Goal: Task Accomplishment & Management: Manage account settings

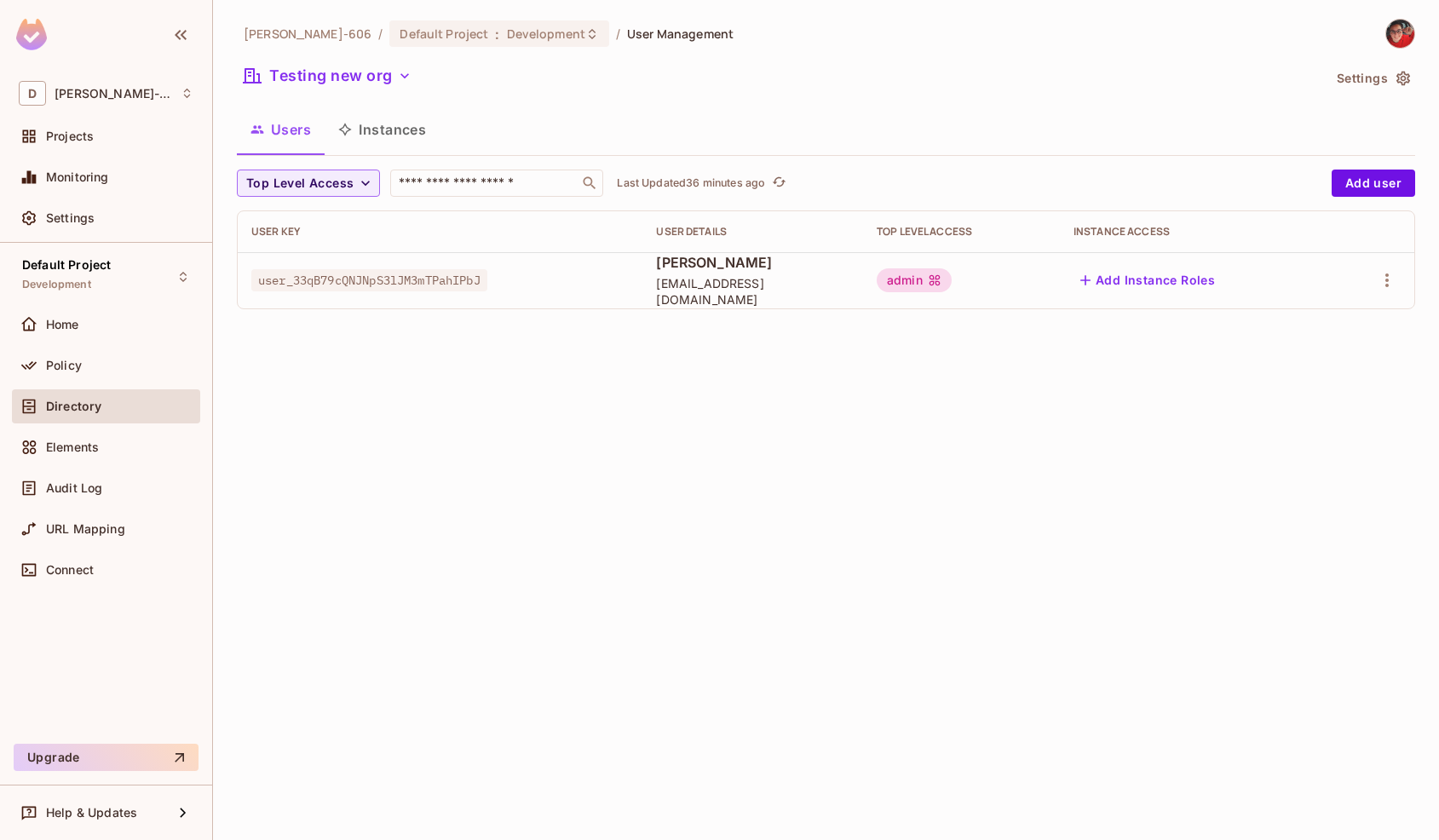
click at [1379, 81] on button "Settings" at bounding box center [1373, 79] width 86 height 27
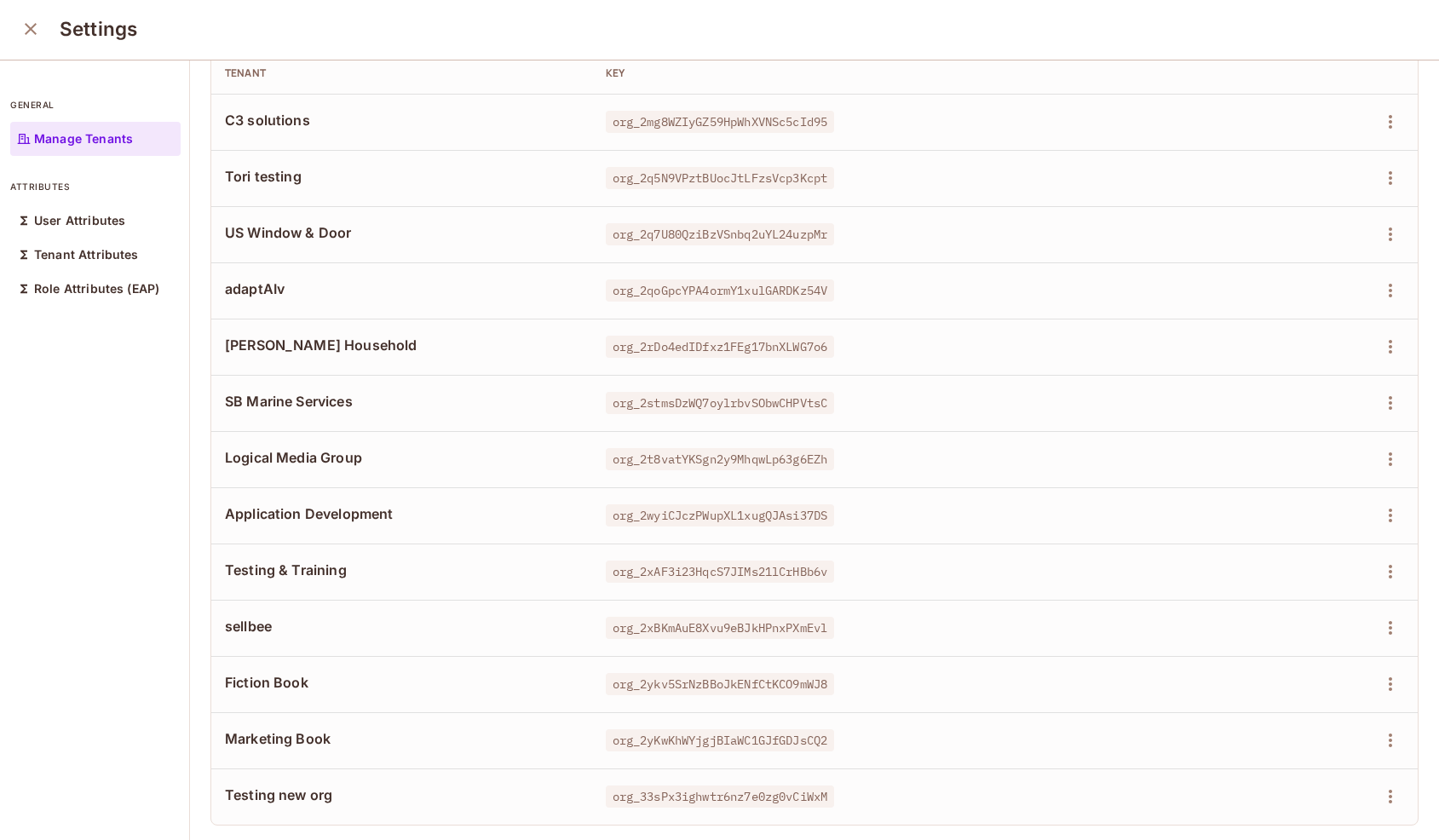
scroll to position [89, 0]
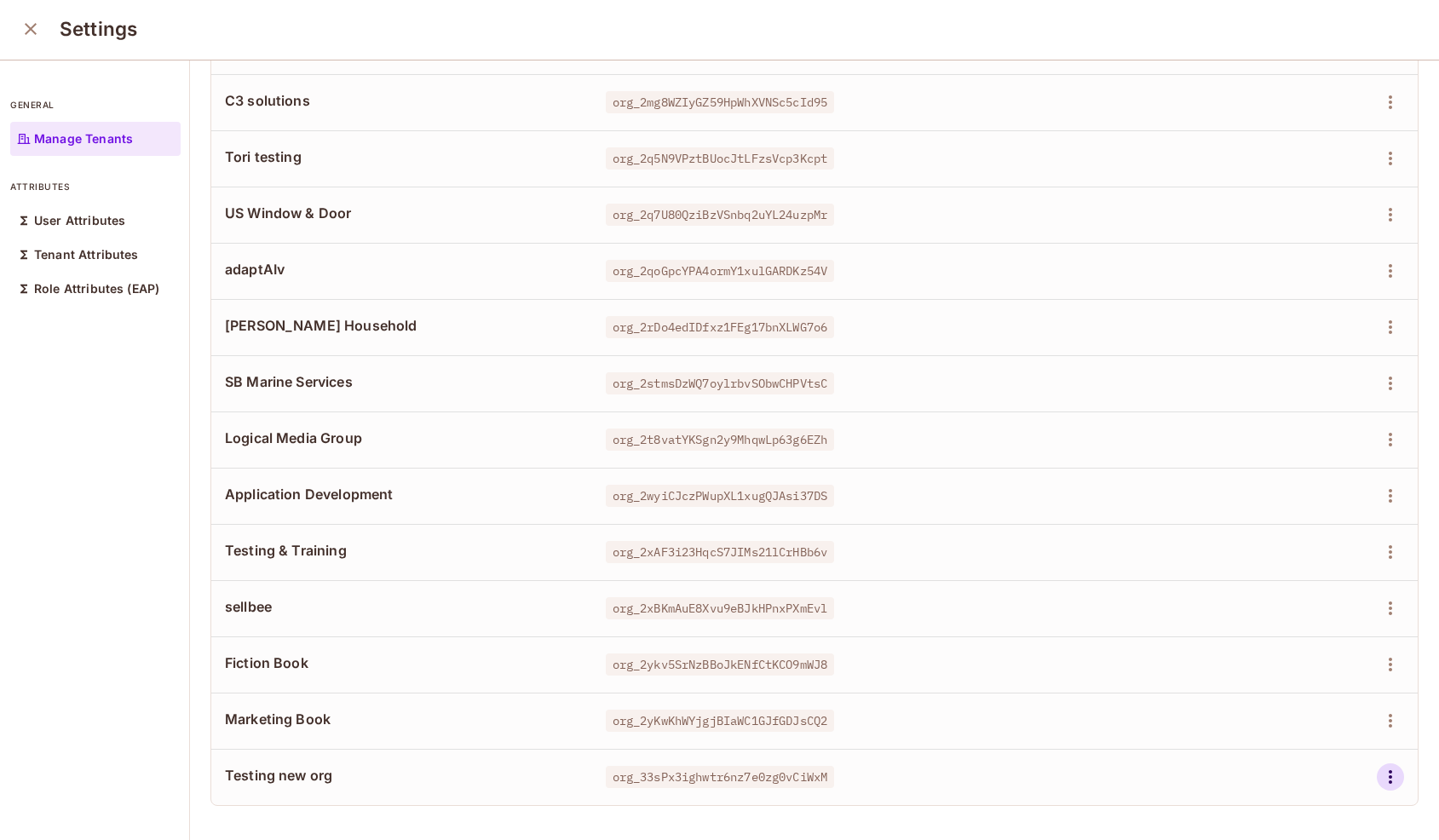
click at [1390, 787] on icon "button" at bounding box center [1390, 776] width 20 height 20
click at [1353, 803] on div "Delete Tenant" at bounding box center [1329, 801] width 80 height 17
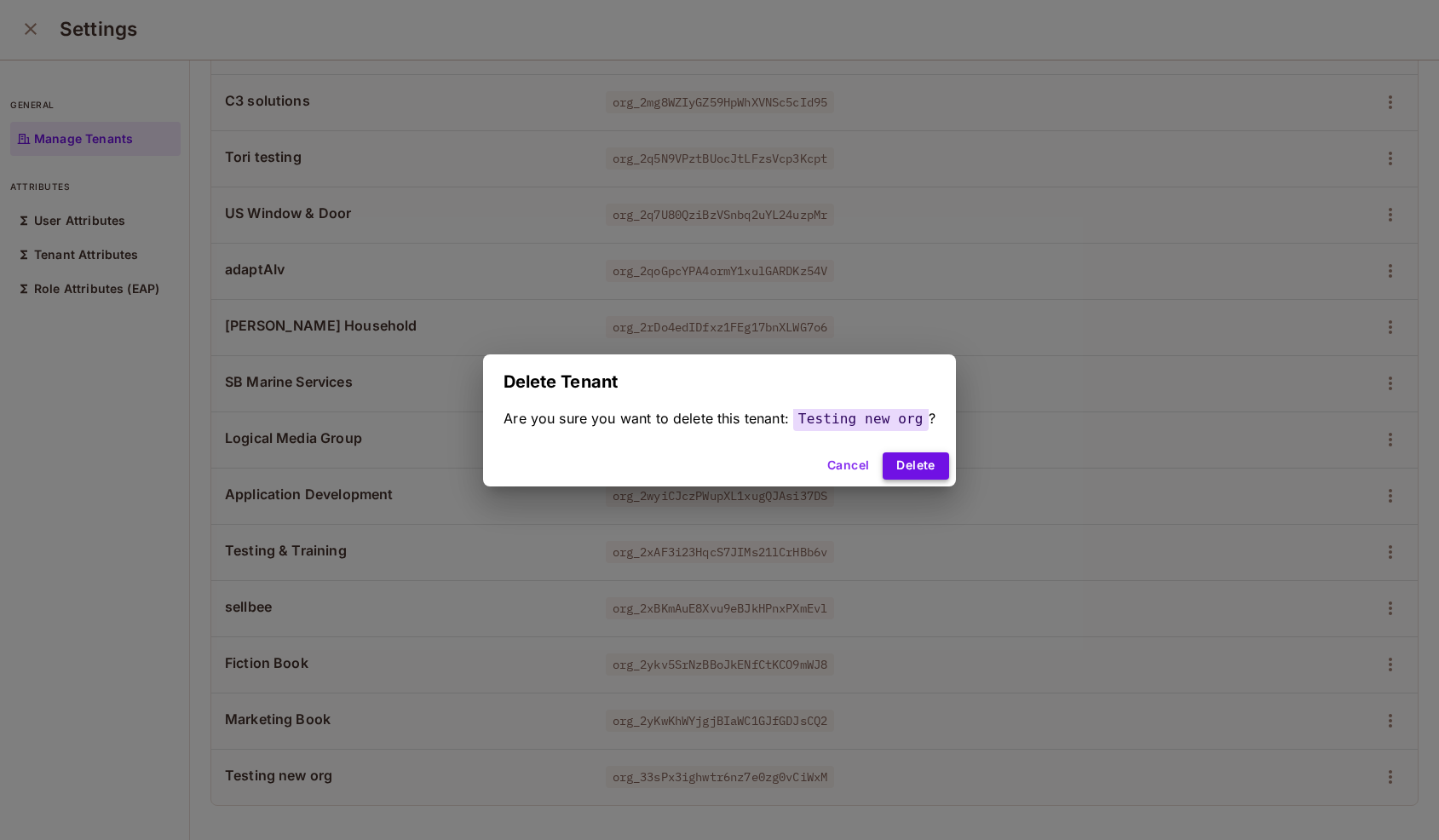
click at [927, 468] on button "Delete" at bounding box center [916, 466] width 66 height 27
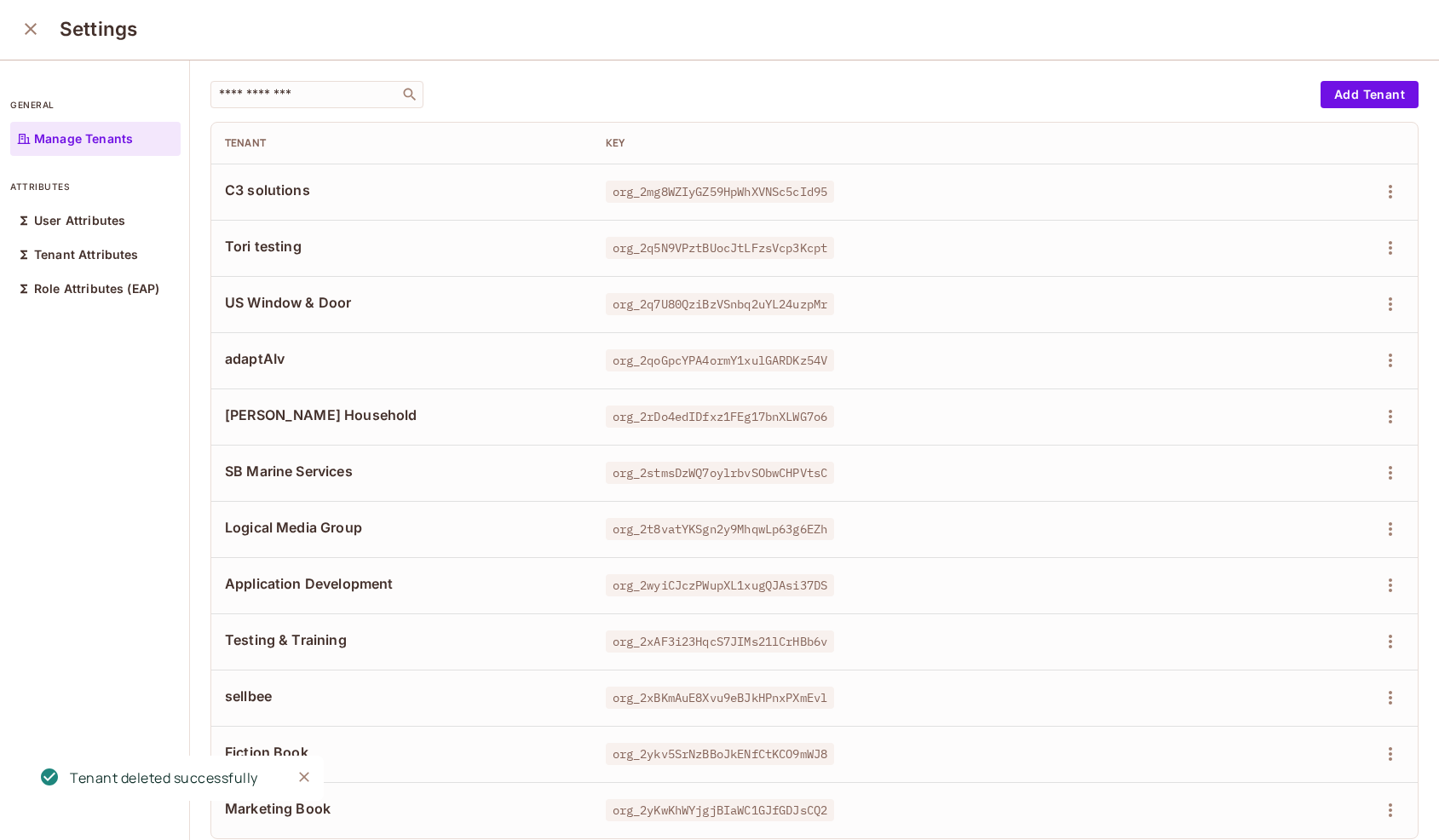
scroll to position [0, 0]
click at [87, 402] on div "general Manage Tenants attributes User Attributes Tenant Attributes Role Attrib…" at bounding box center [95, 452] width 190 height 779
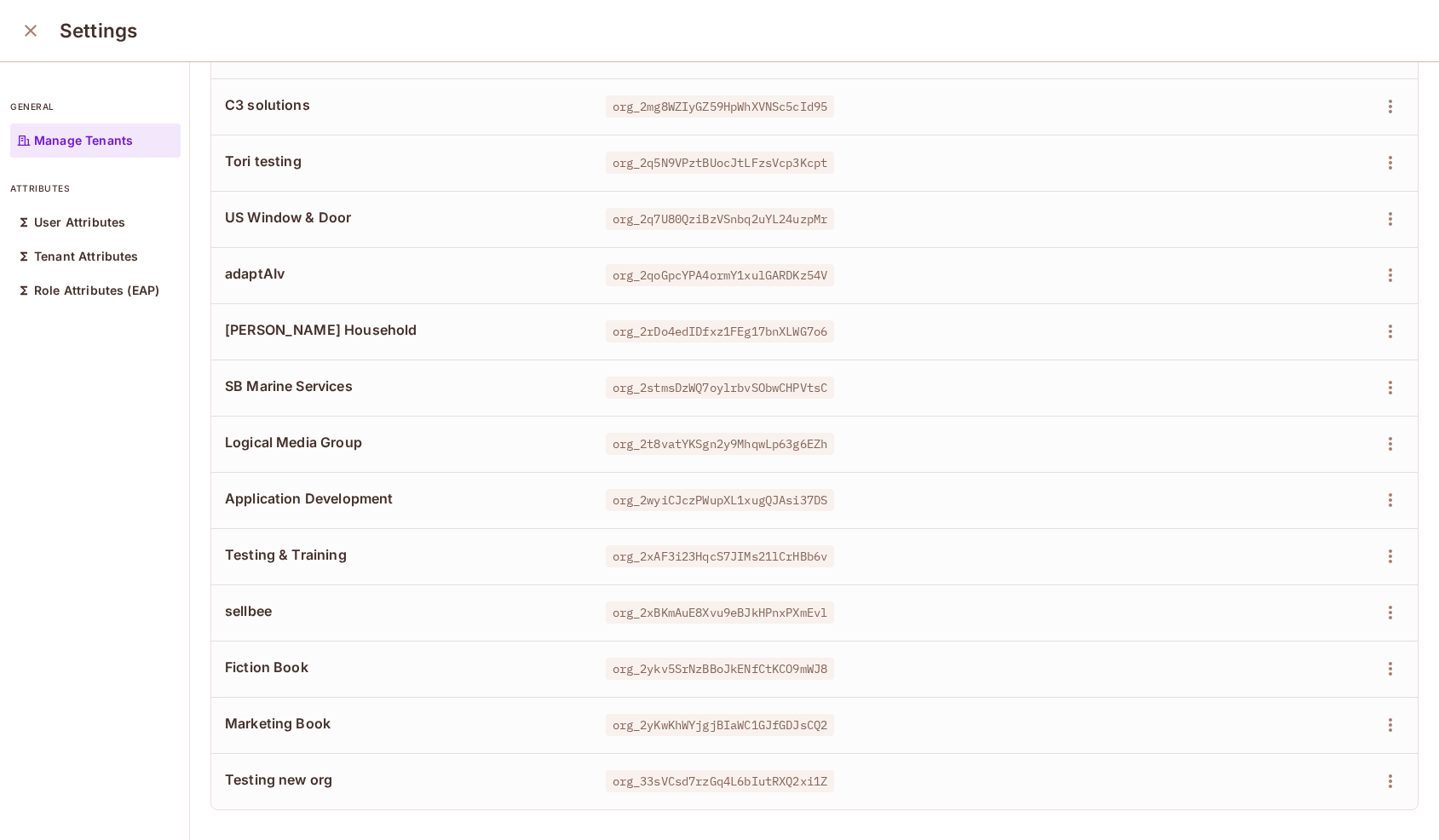
scroll to position [89, 0]
click at [1387, 785] on icon "button" at bounding box center [1390, 778] width 20 height 20
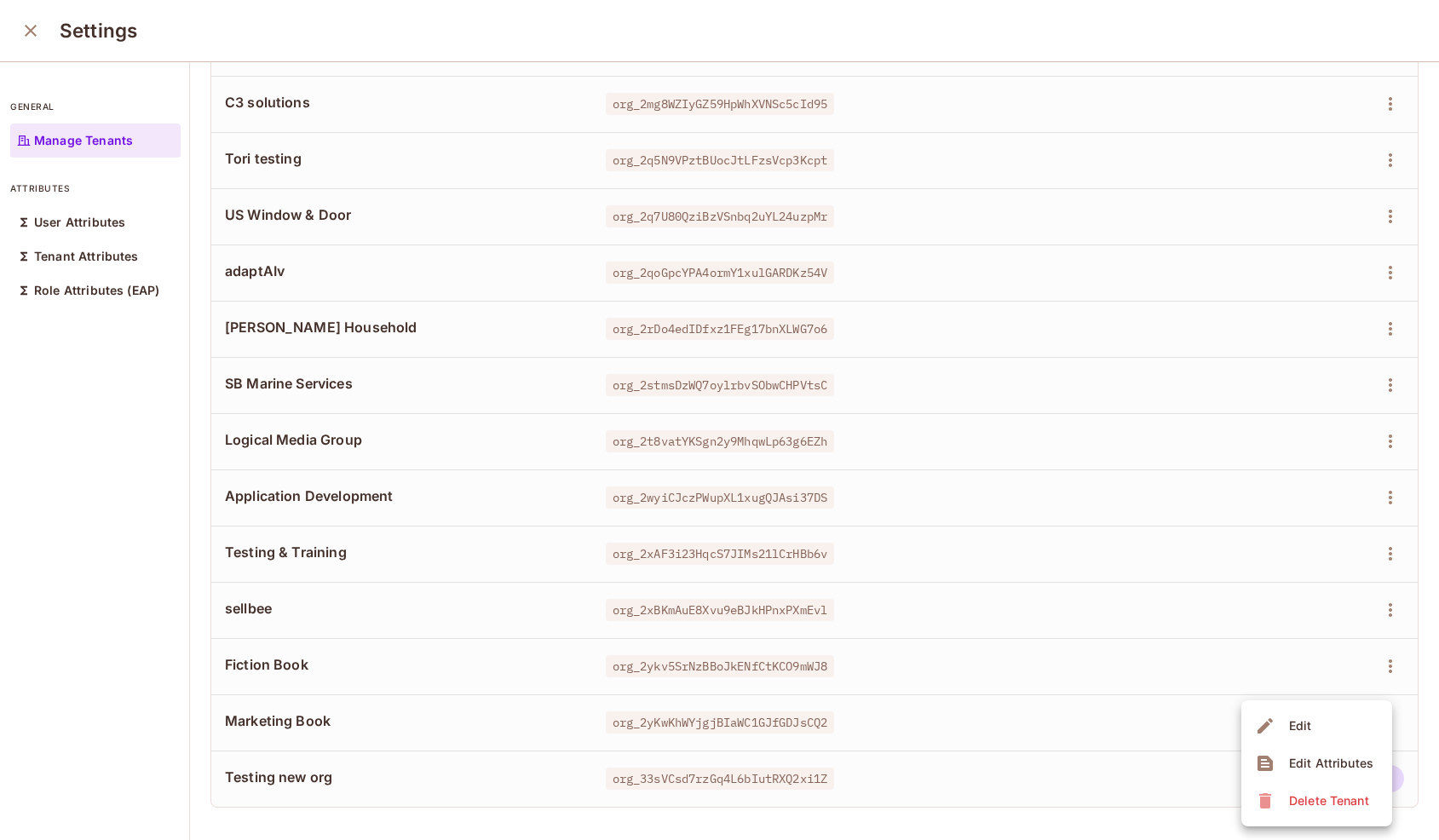
click at [1314, 799] on div "Delete Tenant" at bounding box center [1329, 801] width 80 height 17
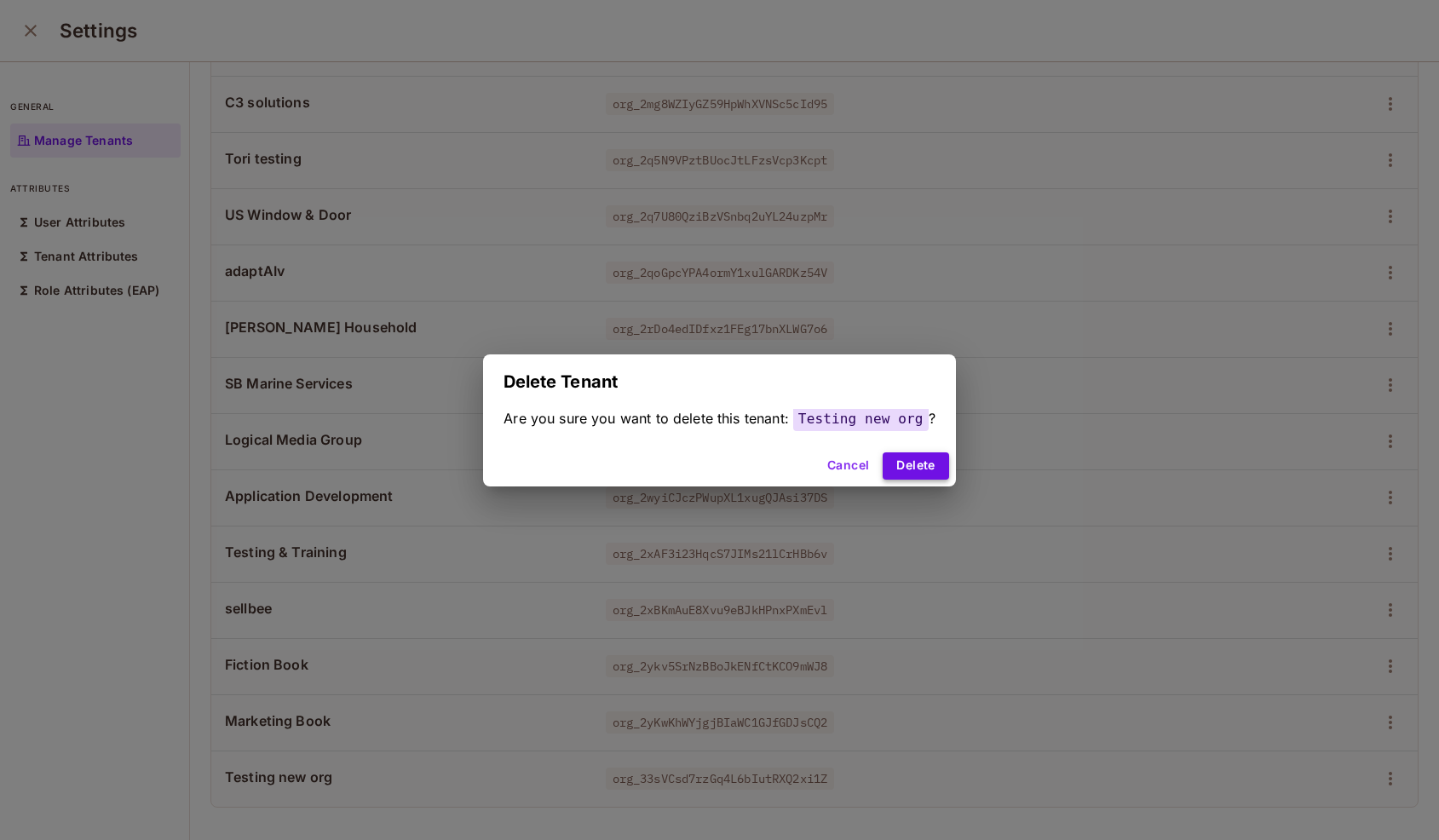
click at [922, 460] on button "Delete" at bounding box center [916, 466] width 66 height 27
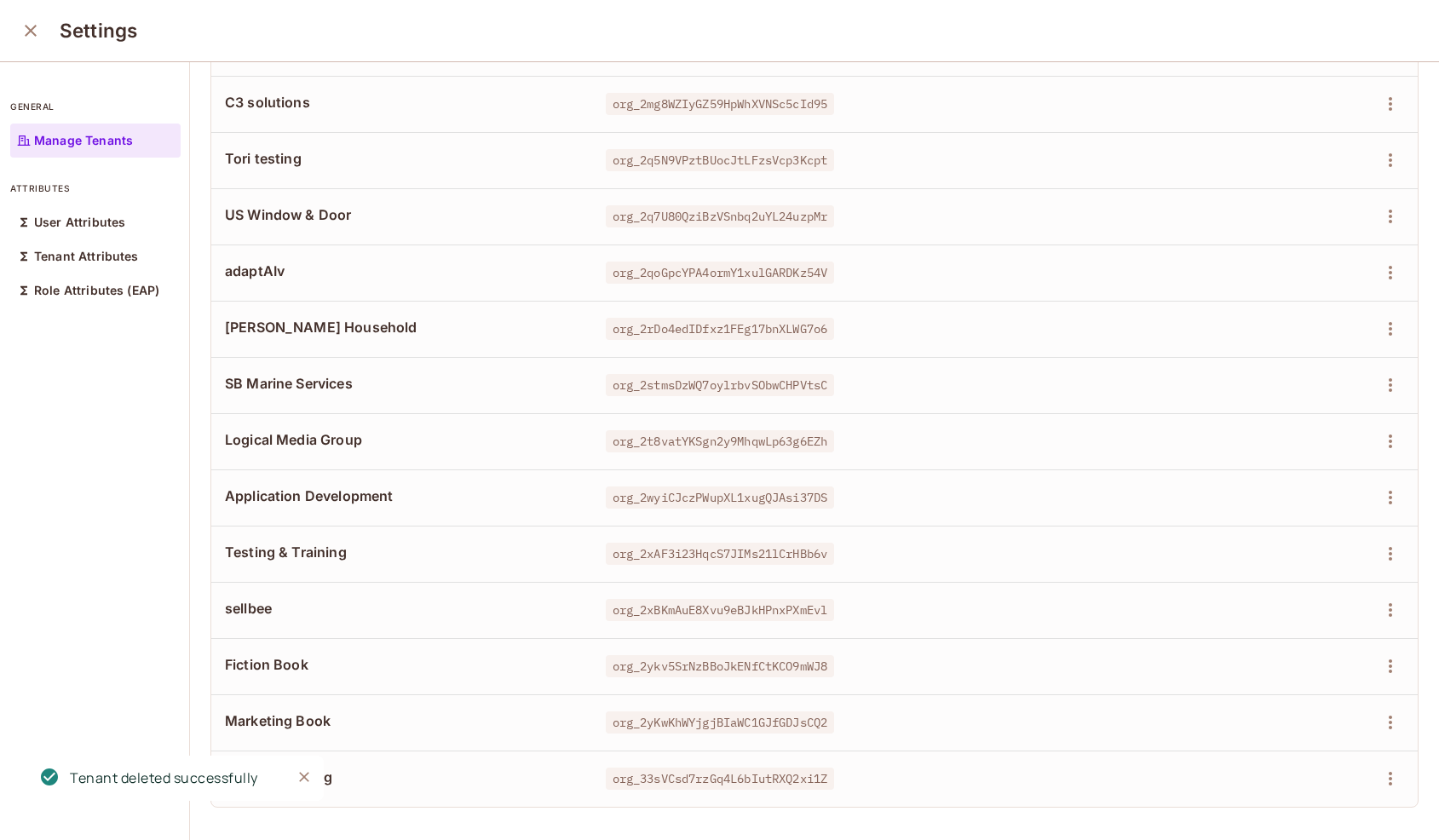
scroll to position [33, 0]
